Goal: Task Accomplishment & Management: Complete application form

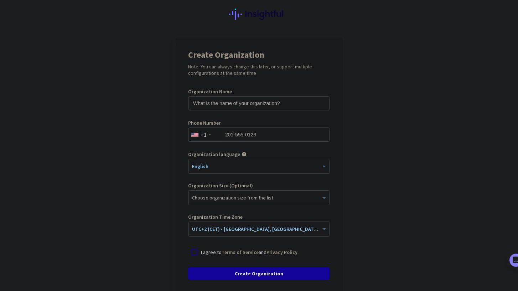
scroll to position [17, 0]
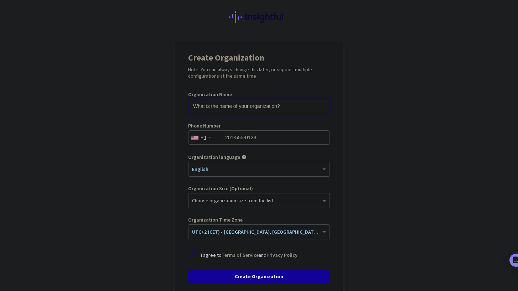
click at [237, 108] on input "text" at bounding box center [259, 106] width 142 height 14
type input "[PERSON_NAME]"
click at [209, 139] on div "+1" at bounding box center [204, 138] width 33 height 14
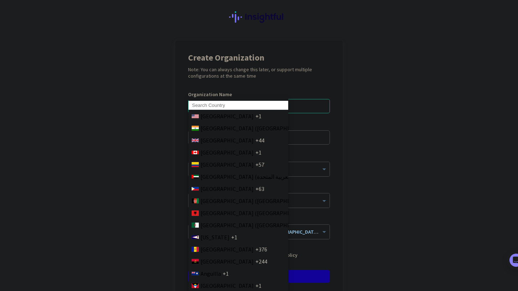
click at [216, 104] on input at bounding box center [238, 105] width 100 height 9
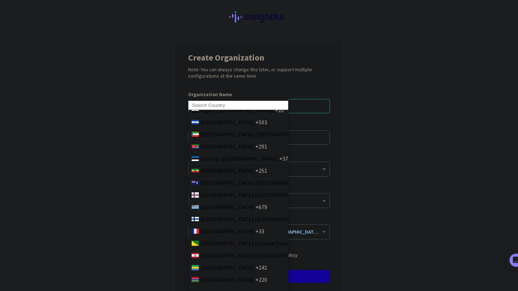
scroll to position [856, 0]
click at [207, 231] on span "[GEOGRAPHIC_DATA]" at bounding box center [226, 229] width 53 height 9
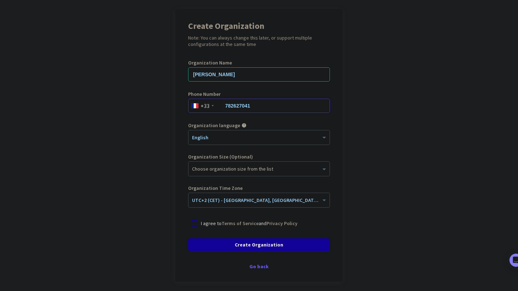
scroll to position [52, 0]
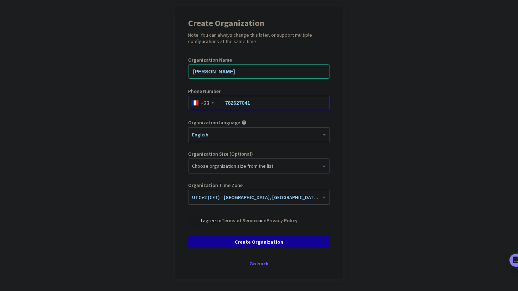
type input "782627041"
click at [196, 220] on div at bounding box center [194, 220] width 13 height 13
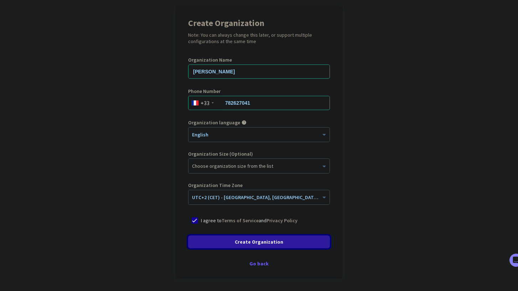
click at [250, 242] on span "Create Organization" at bounding box center [259, 241] width 48 height 7
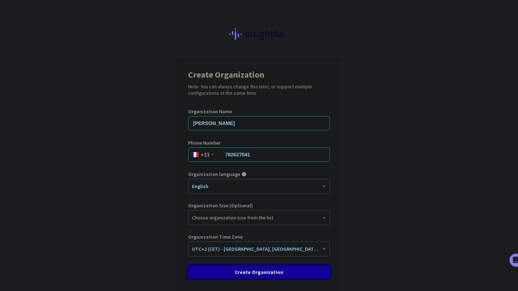
scroll to position [54, 0]
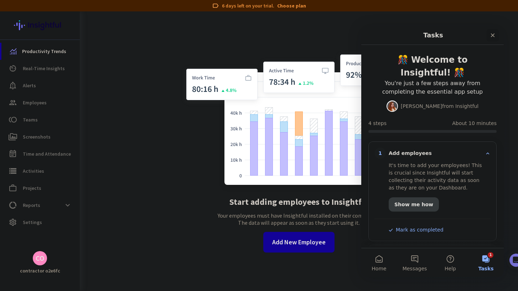
click at [495, 35] on icon "Close" at bounding box center [493, 35] width 6 height 6
